Goal: Task Accomplishment & Management: Manage account settings

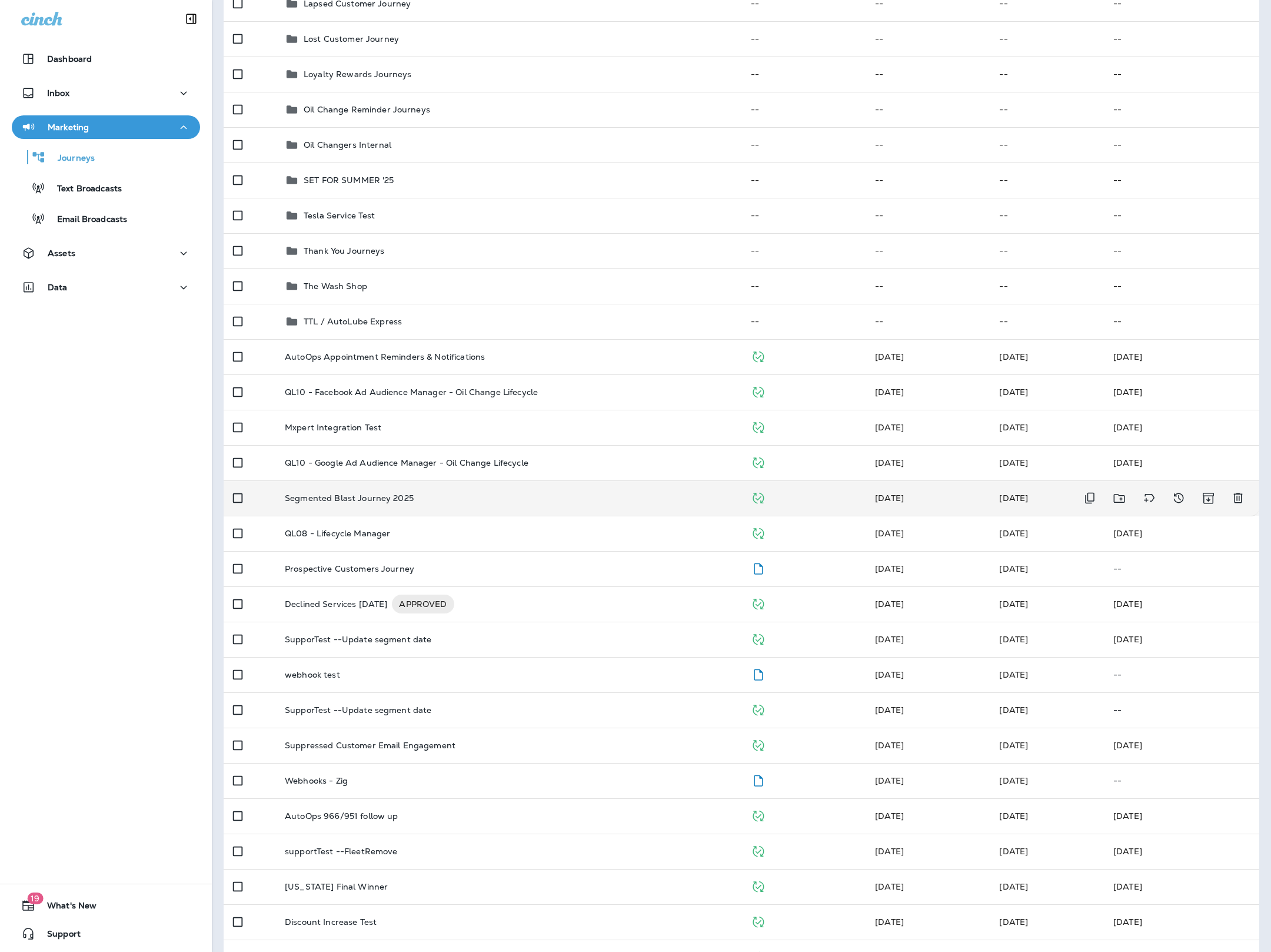
scroll to position [227, 0]
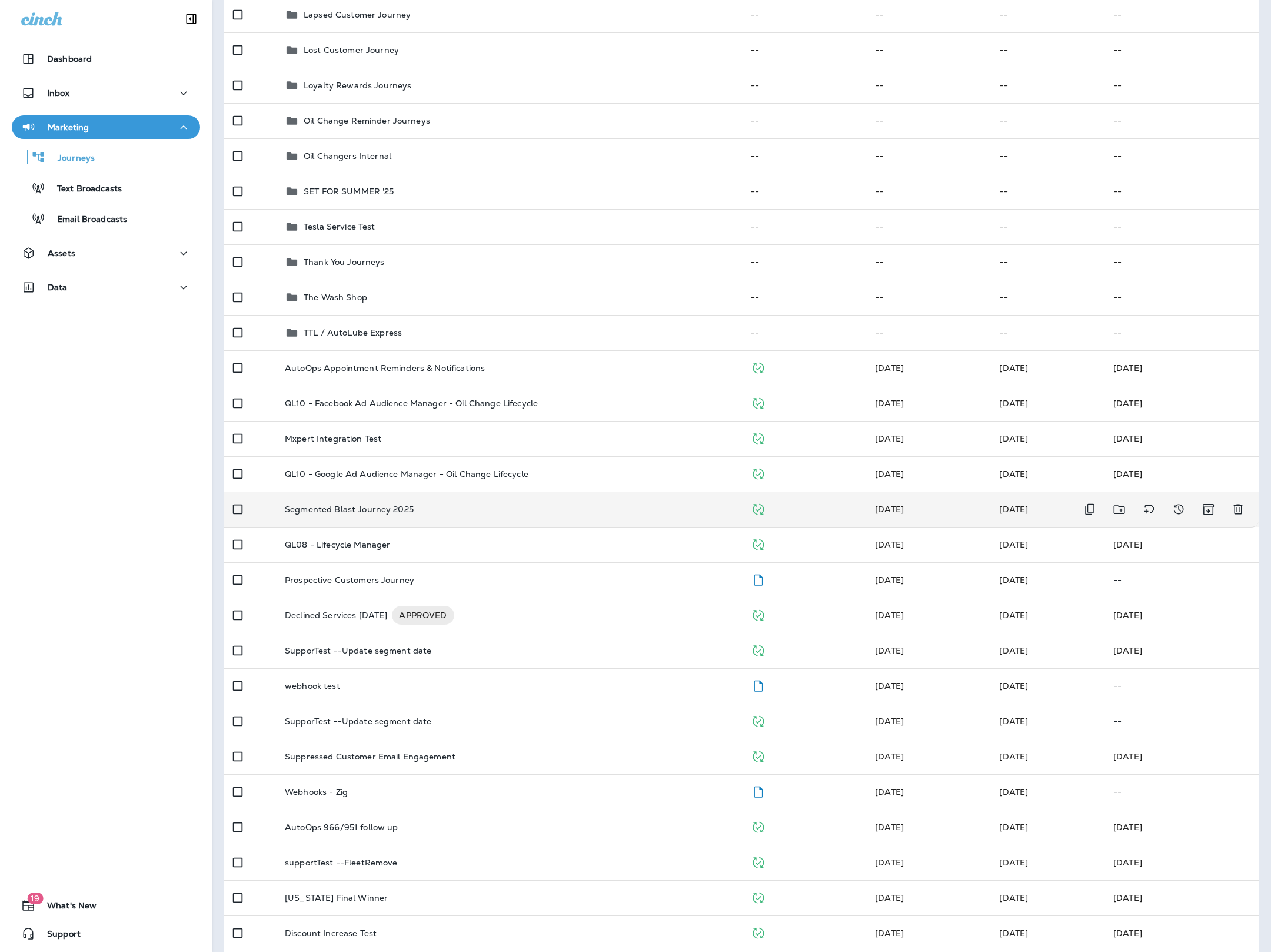
click at [403, 506] on p "Segmented Blast Journey 2025" at bounding box center [348, 509] width 129 height 9
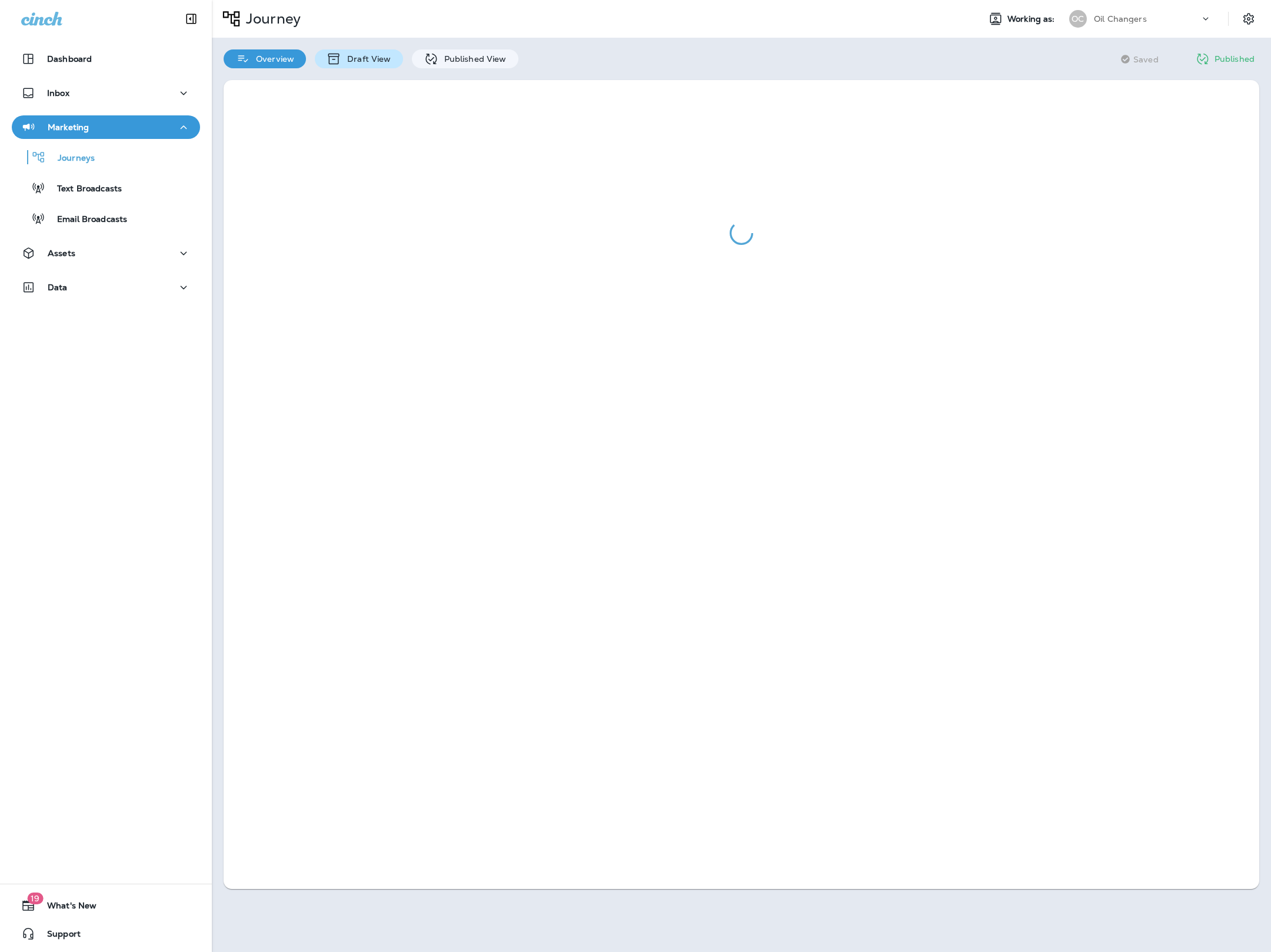
click at [352, 58] on p "Draft View" at bounding box center [366, 59] width 49 height 9
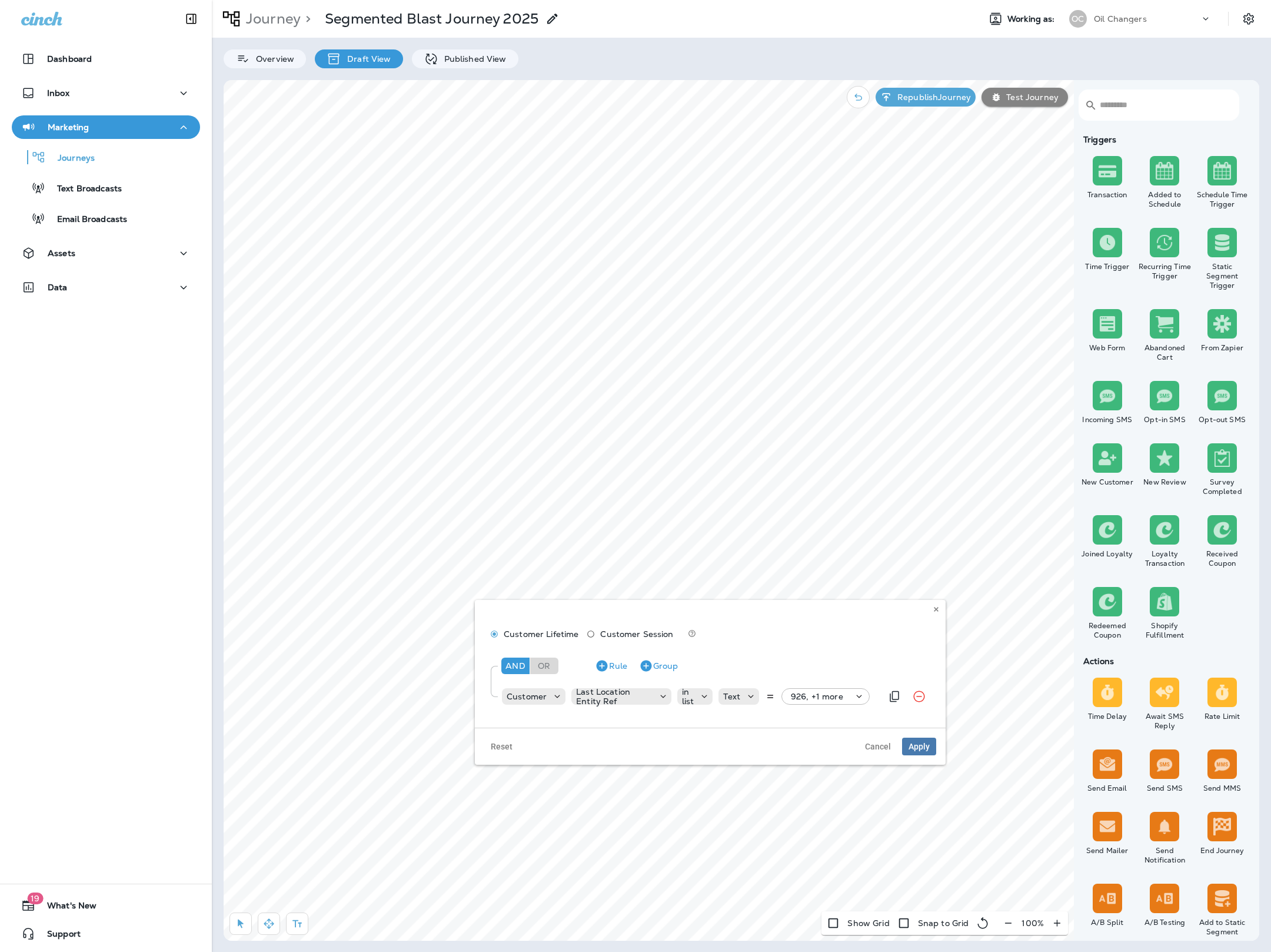
click at [854, 691] on icon at bounding box center [859, 696] width 12 height 12
click at [882, 694] on button "Apply" at bounding box center [884, 700] width 37 height 18
click at [922, 743] on span "Apply" at bounding box center [919, 746] width 21 height 8
click at [639, 341] on icon at bounding box center [638, 339] width 7 height 7
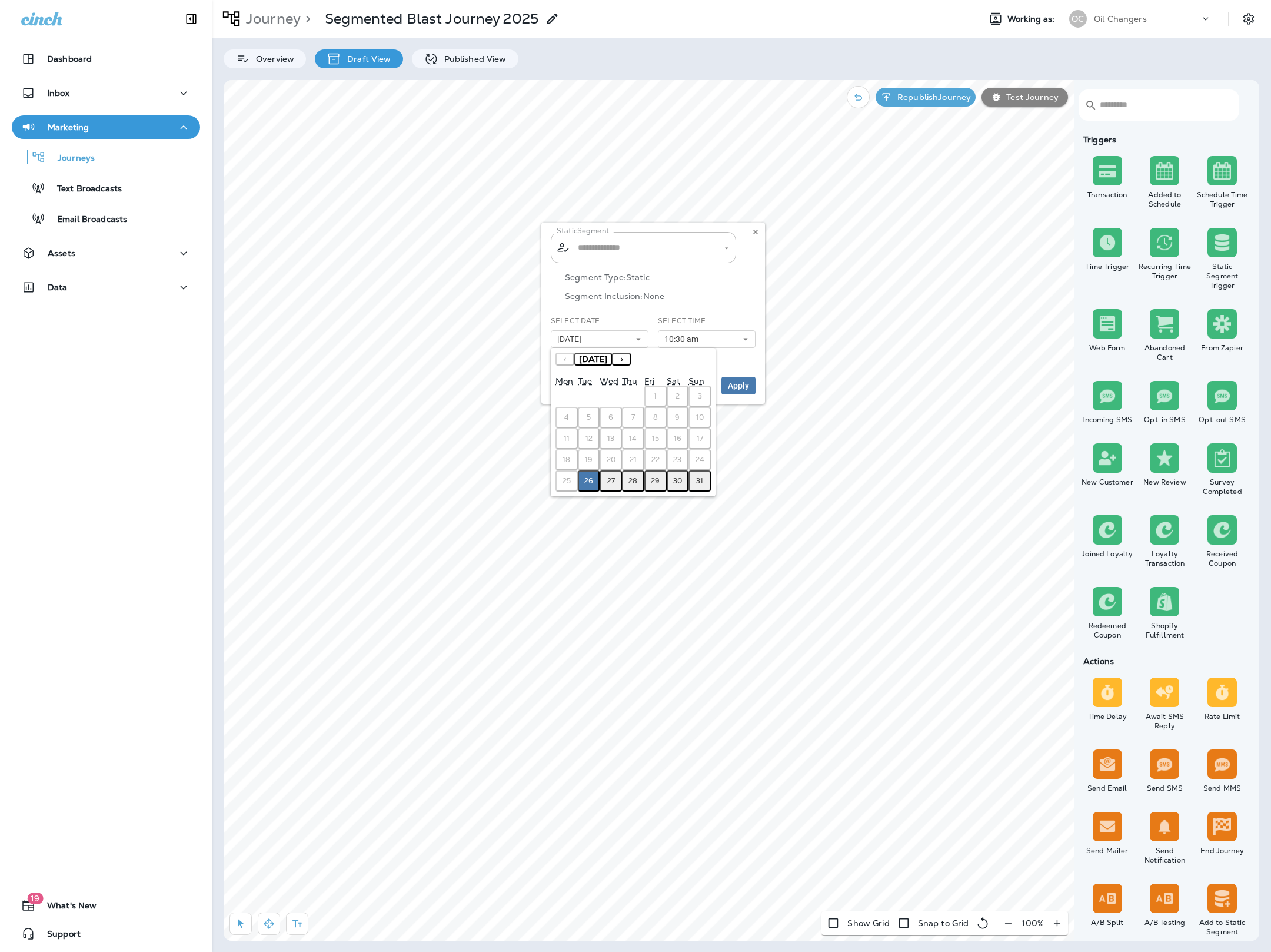
click at [611, 476] on abbr "27" at bounding box center [611, 481] width 7 height 9
click at [722, 337] on button "10:30 am" at bounding box center [707, 338] width 98 height 17
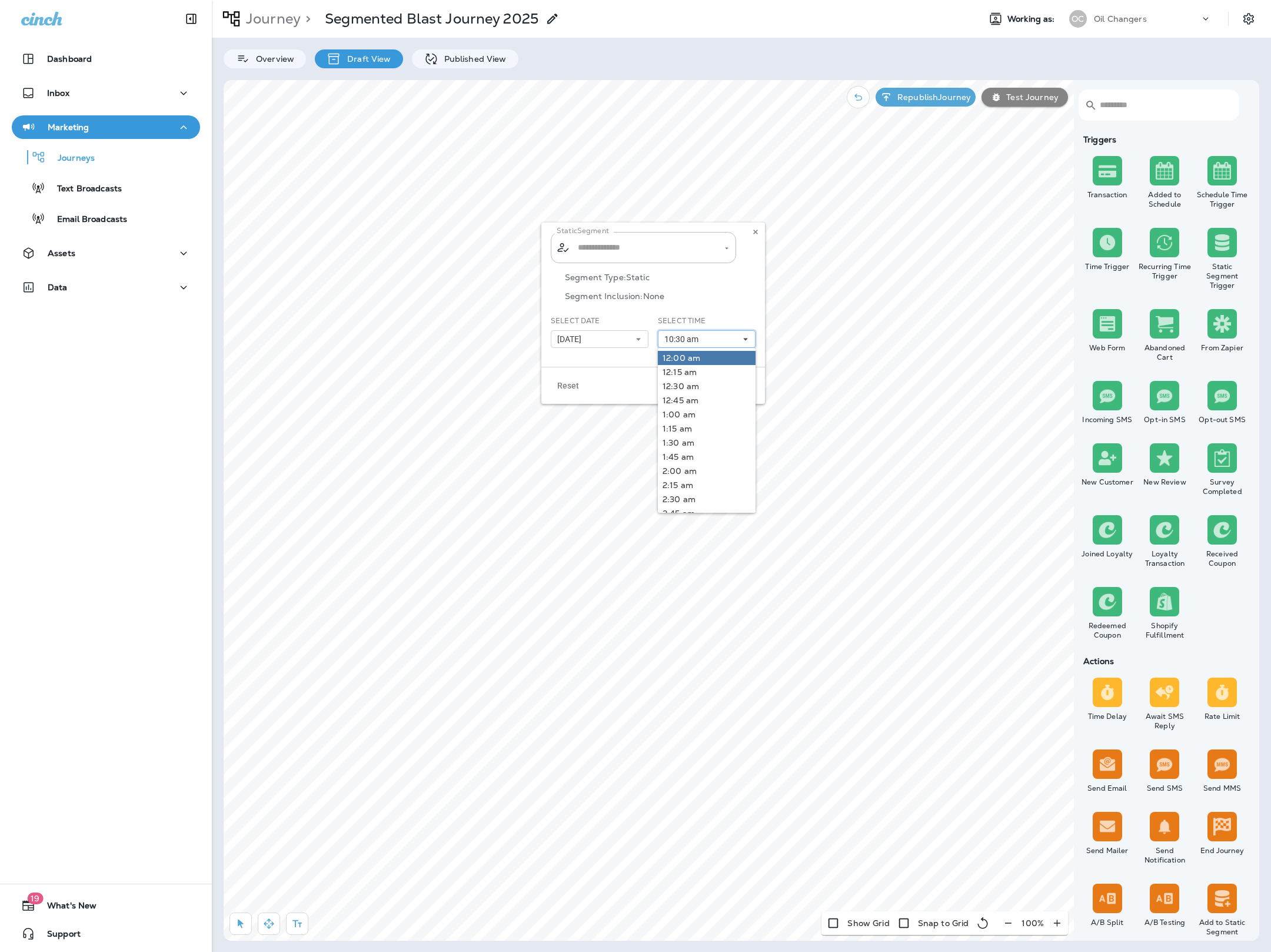
type input "**********"
click at [701, 412] on link "6:30 am" at bounding box center [707, 408] width 98 height 14
click at [642, 390] on div "Reset Cancel Apply" at bounding box center [653, 385] width 224 height 37
click at [741, 386] on span "Apply" at bounding box center [738, 385] width 21 height 8
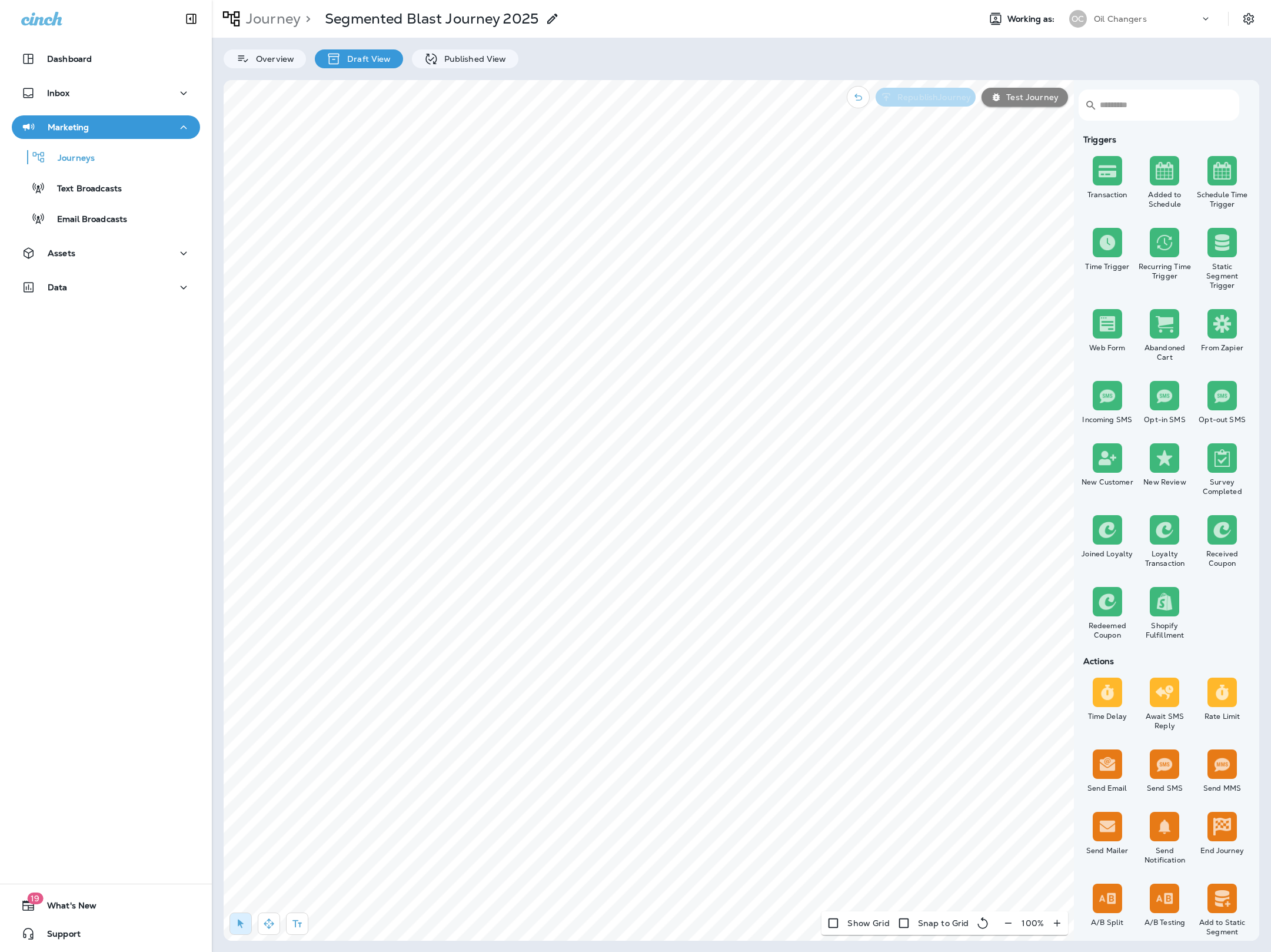
click at [935, 94] on p "Republish Journey" at bounding box center [932, 97] width 79 height 9
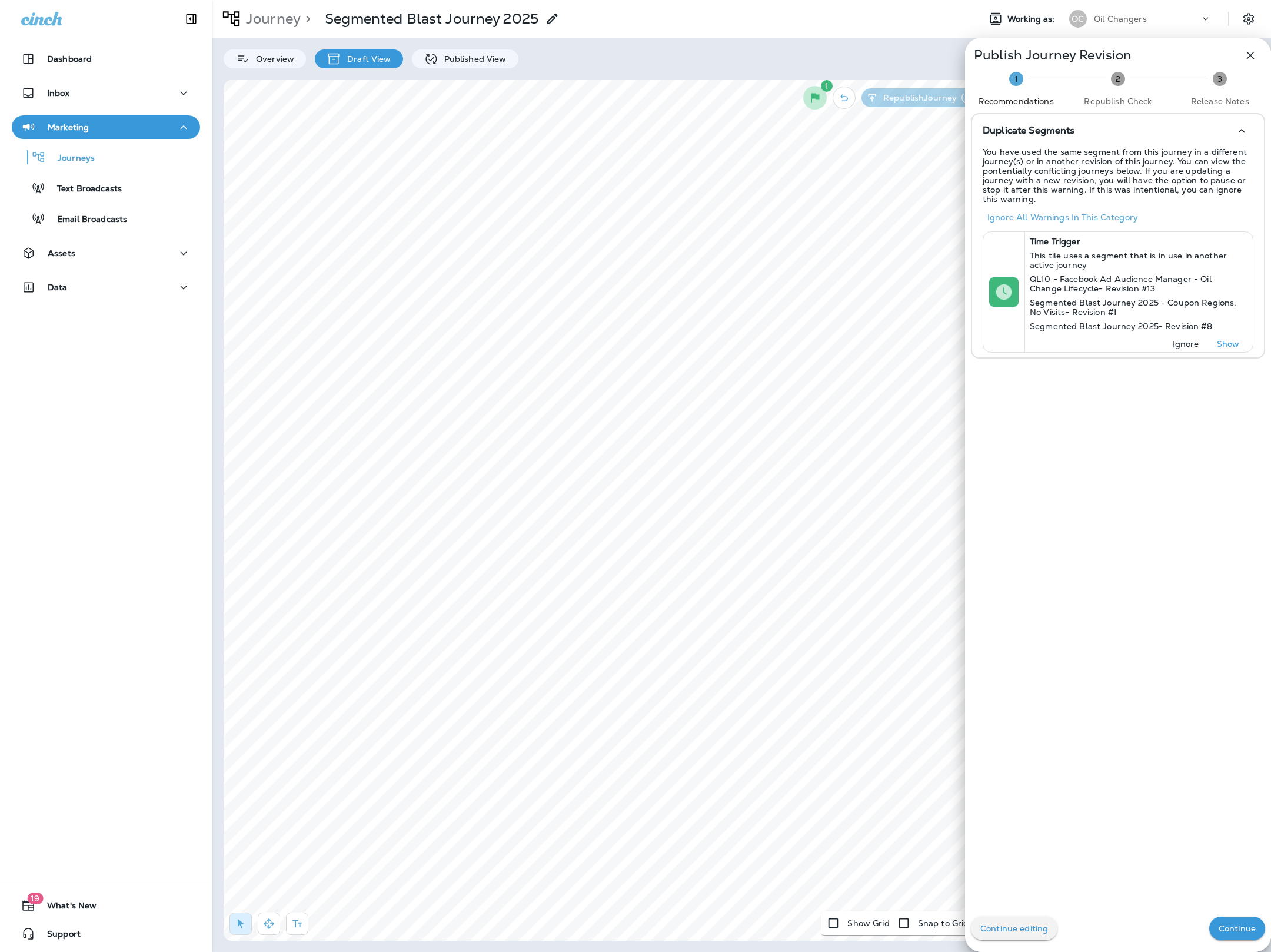
click at [1239, 926] on p "Continue" at bounding box center [1237, 928] width 37 height 9
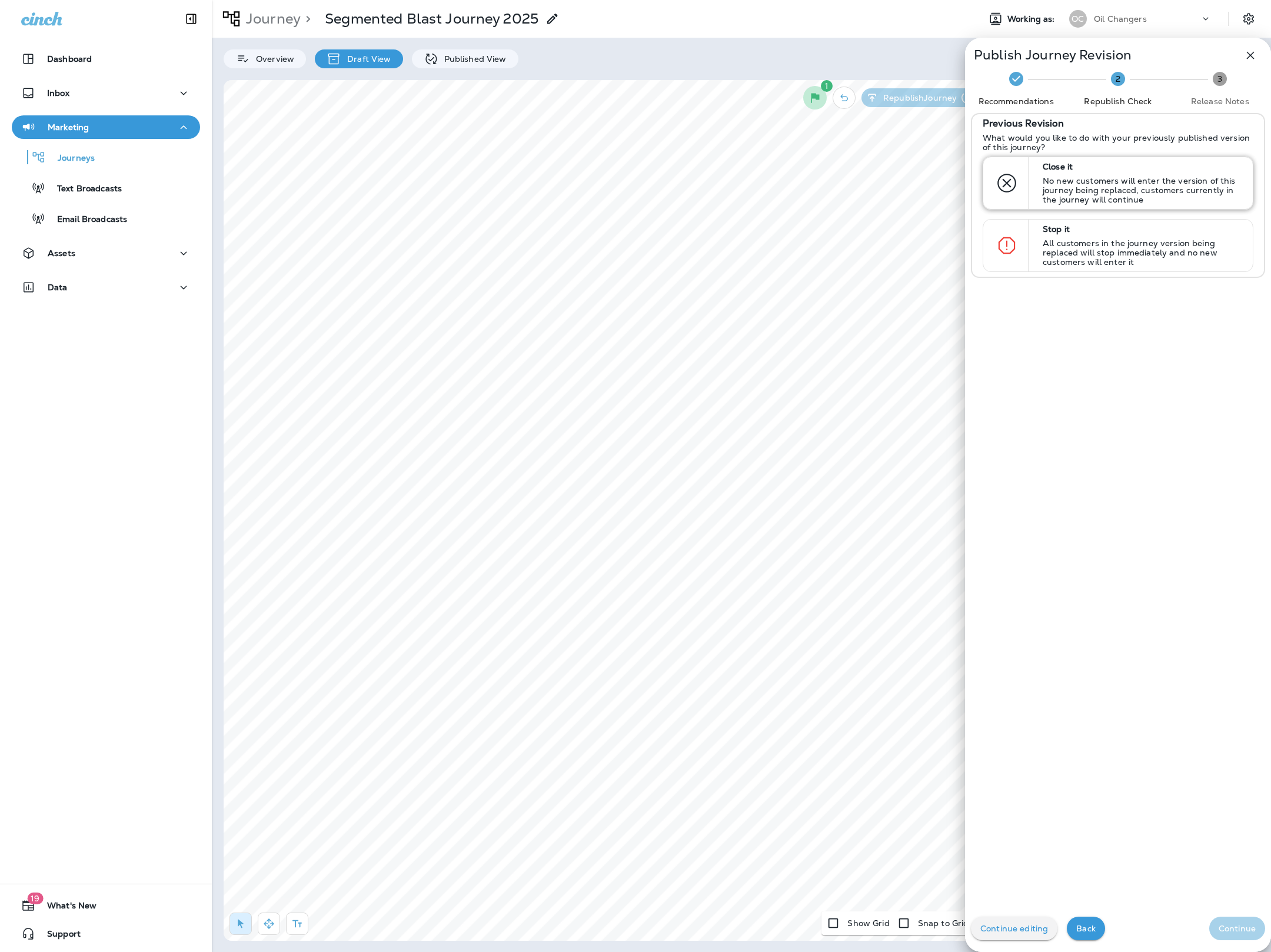
click at [1105, 197] on p "No new customers will enter the version of this journey being replaced, custome…" at bounding box center [1142, 189] width 199 height 28
click at [1228, 932] on p "Continue" at bounding box center [1237, 928] width 37 height 9
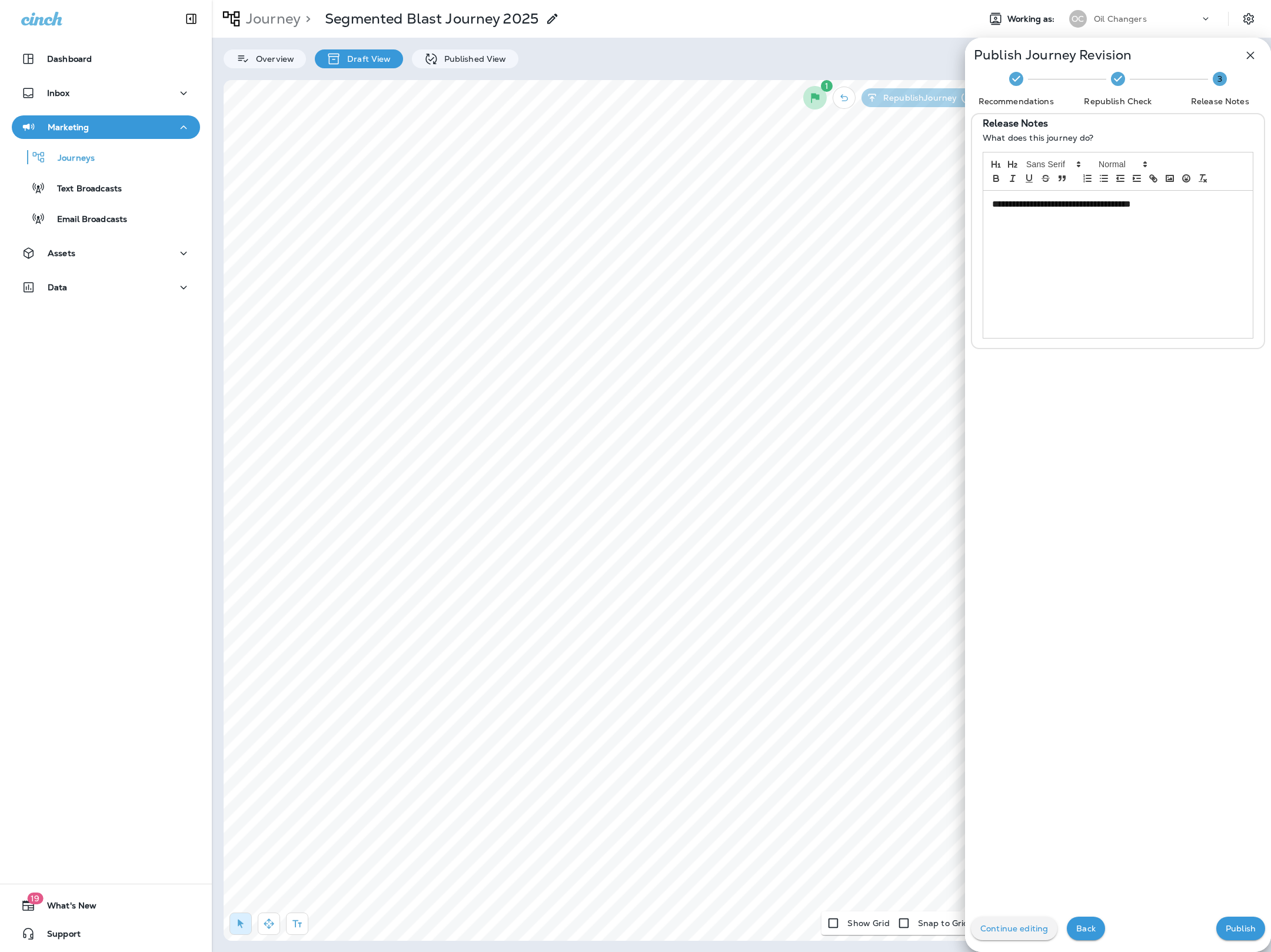
click at [1139, 280] on div "**********" at bounding box center [1117, 264] width 270 height 147
click at [1232, 931] on p "Publish" at bounding box center [1241, 928] width 30 height 9
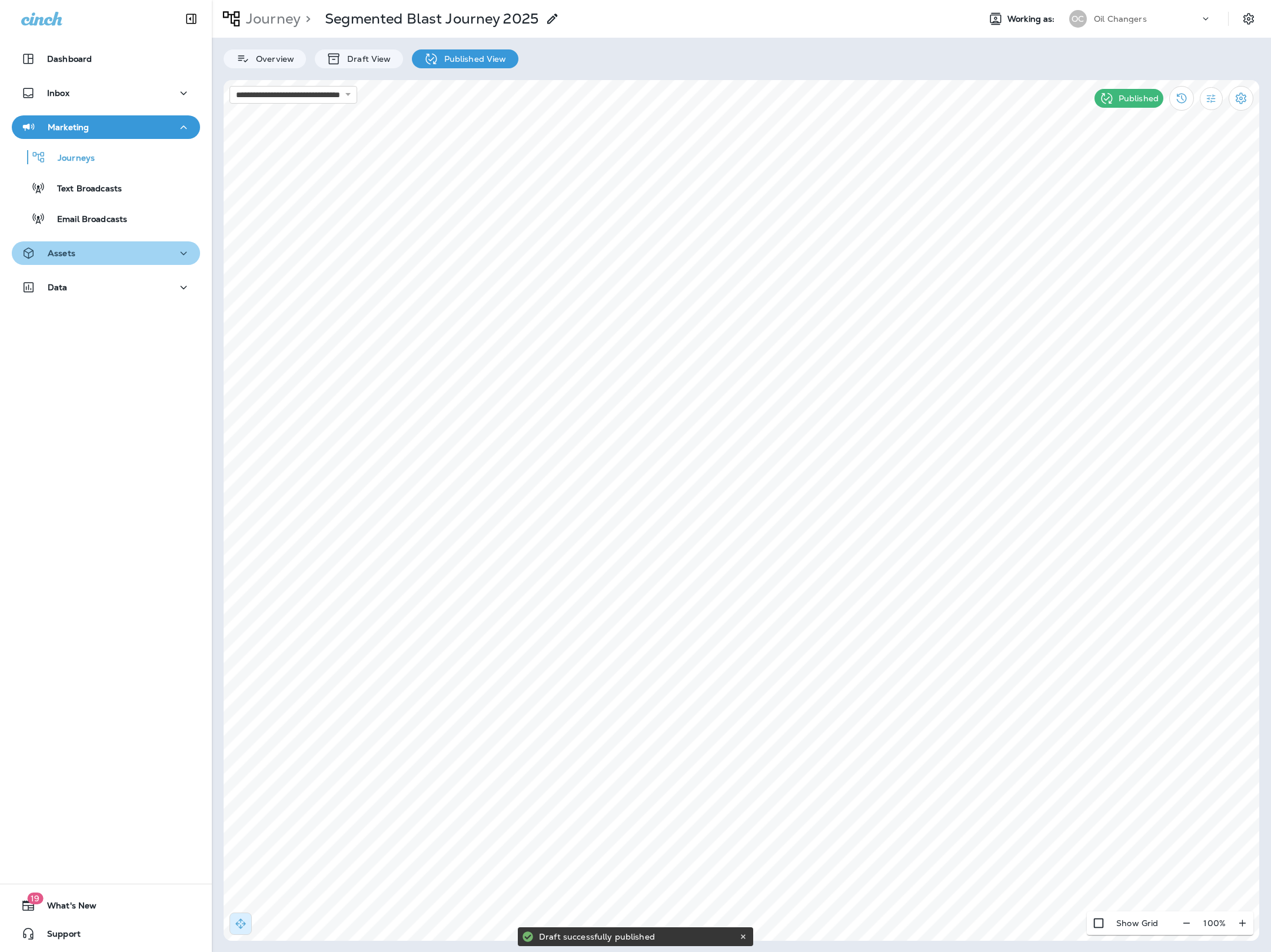
click at [108, 260] on div "Assets" at bounding box center [105, 253] width 169 height 15
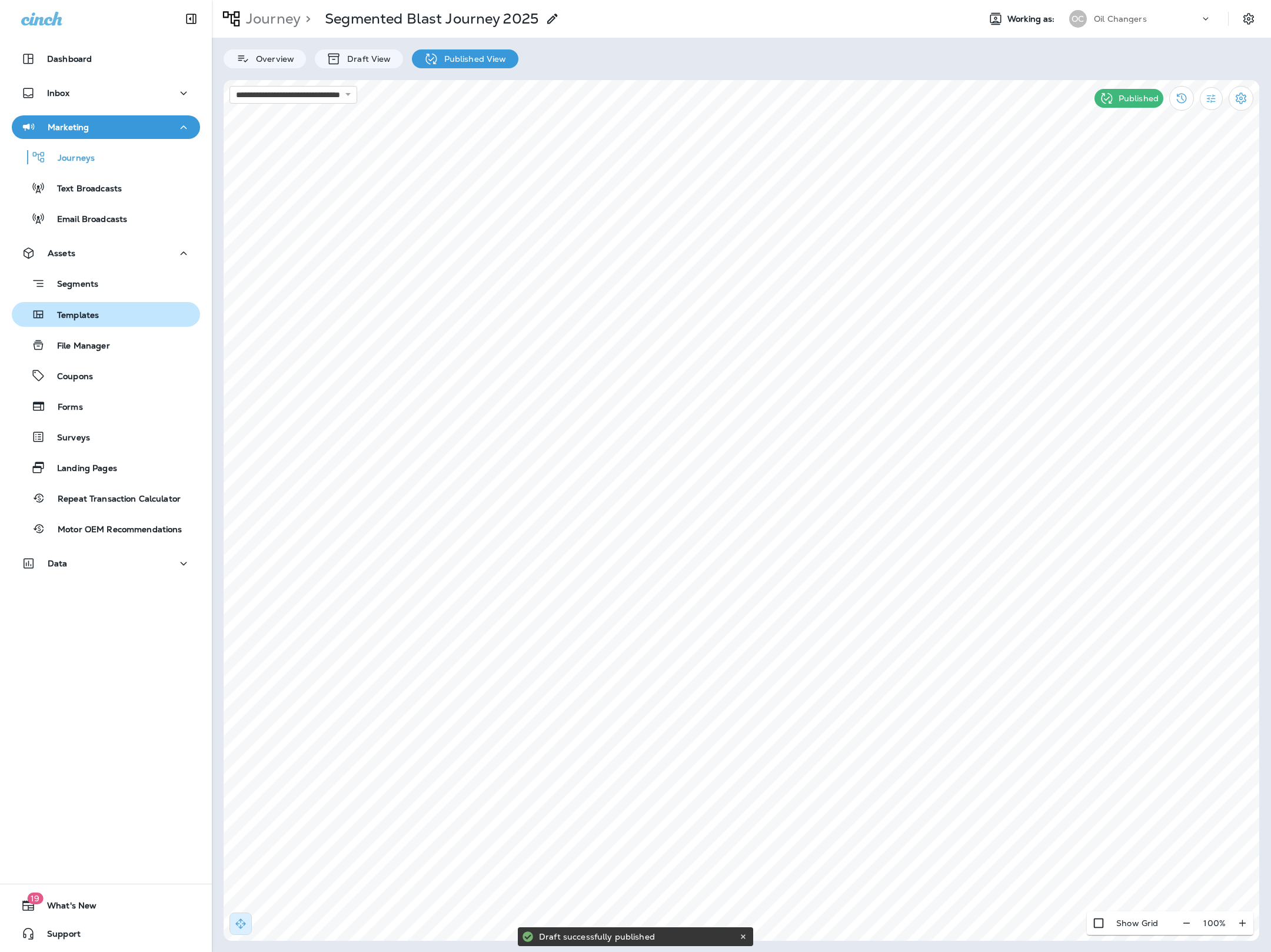
click at [86, 311] on p "Templates" at bounding box center [72, 316] width 54 height 11
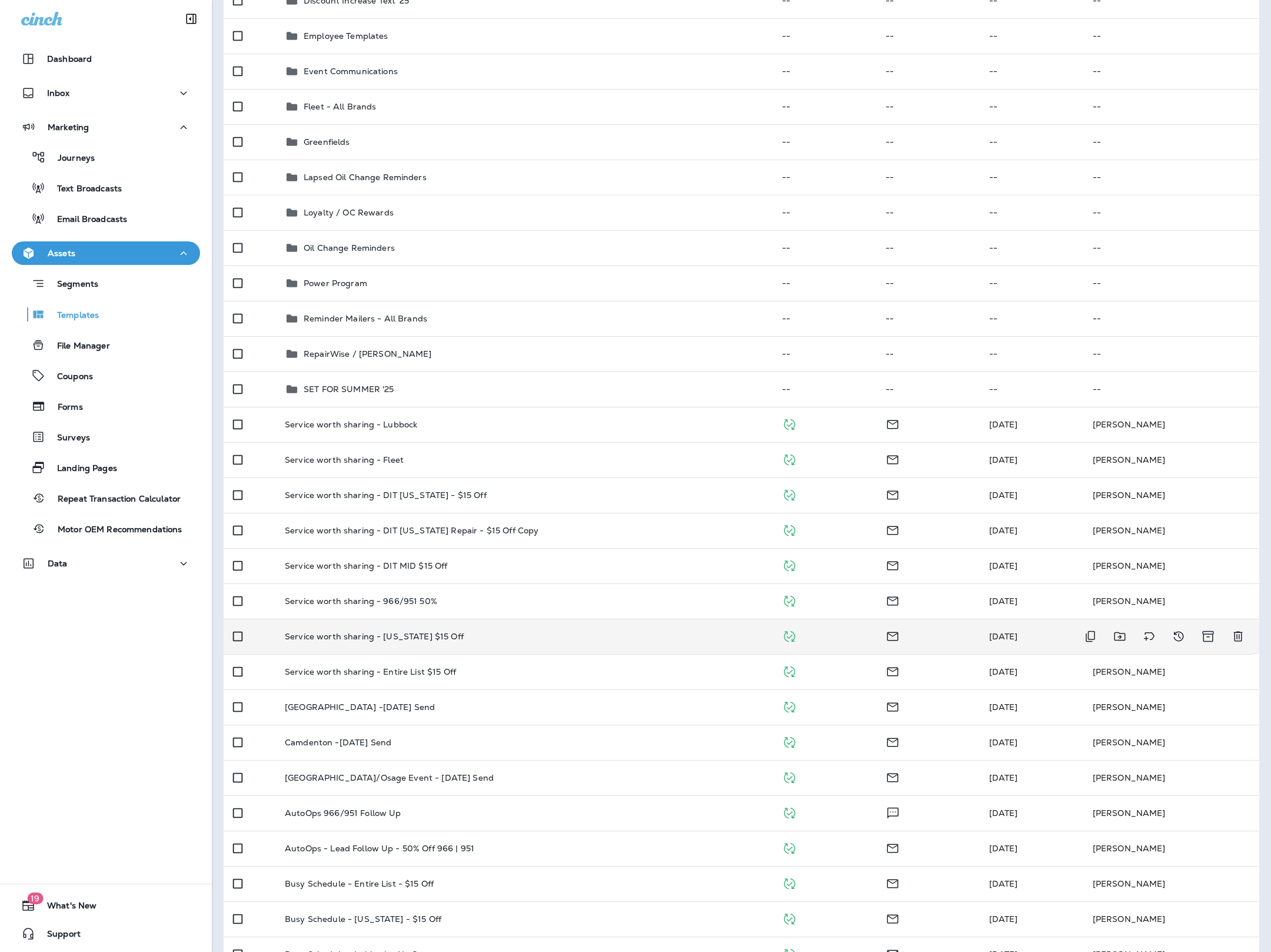
scroll to position [452, 0]
